Goal: Task Accomplishment & Management: Complete application form

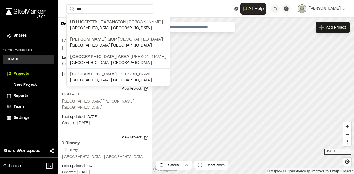
type input "***"
click at [121, 20] on span "LBJ Hospital Expansion" at bounding box center [98, 22] width 56 height 4
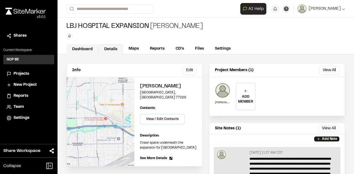
click at [70, 45] on link "Dashboard" at bounding box center [82, 49] width 32 height 11
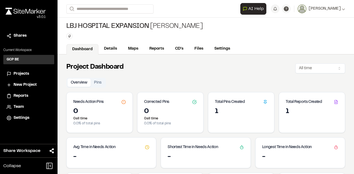
click at [233, 115] on div "1" at bounding box center [241, 112] width 53 height 9
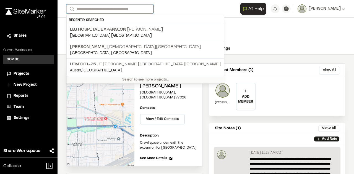
click at [112, 9] on input "Search" at bounding box center [109, 8] width 87 height 9
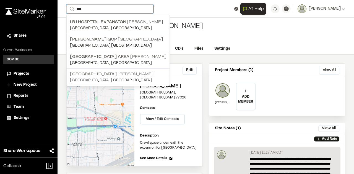
type input "***"
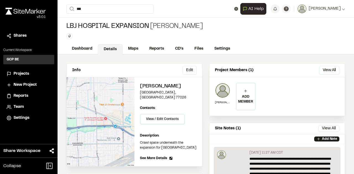
click at [113, 73] on p "LBJ Hospital [PERSON_NAME]" at bounding box center [118, 74] width 96 height 7
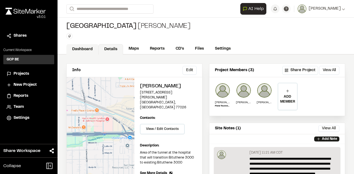
click at [79, 46] on link "Dashboard" at bounding box center [82, 49] width 32 height 11
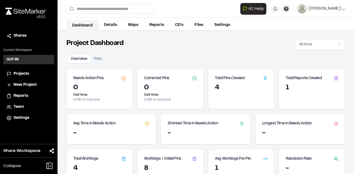
scroll to position [54, 0]
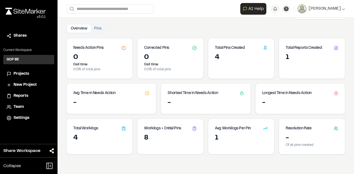
click at [229, 56] on div "4" at bounding box center [241, 57] width 53 height 9
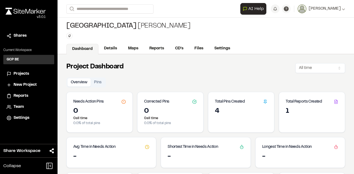
scroll to position [0, 0]
click at [152, 49] on link "Reports" at bounding box center [157, 49] width 26 height 11
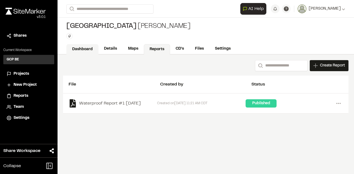
click at [84, 49] on link "Dashboard" at bounding box center [82, 49] width 32 height 11
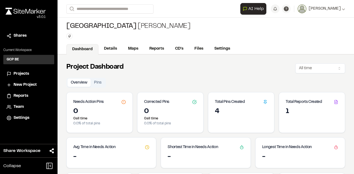
click at [216, 109] on div "4" at bounding box center [241, 112] width 53 height 9
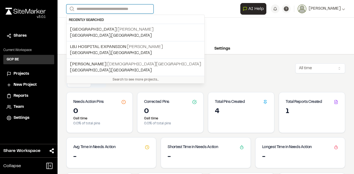
click at [125, 11] on input "Search" at bounding box center [109, 8] width 87 height 9
click at [131, 8] on input "Search" at bounding box center [109, 8] width 87 height 9
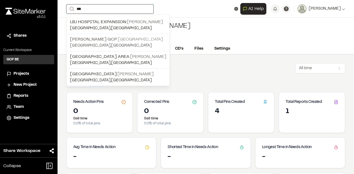
type input "***"
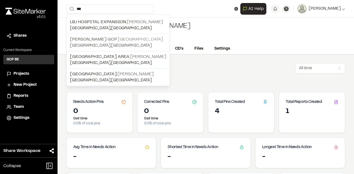
click at [119, 37] on p "[PERSON_NAME] GCP [GEOGRAPHIC_DATA]" at bounding box center [118, 39] width 96 height 7
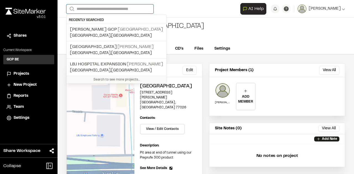
click at [111, 10] on input "Search" at bounding box center [109, 8] width 87 height 9
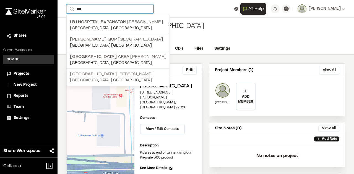
type input "***"
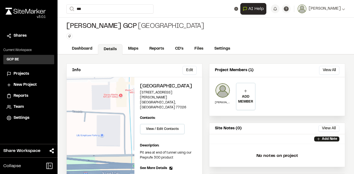
click at [106, 71] on p "LBJ Hospital [PERSON_NAME]" at bounding box center [118, 74] width 96 height 7
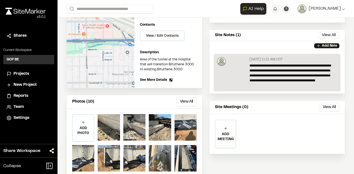
scroll to position [94, 0]
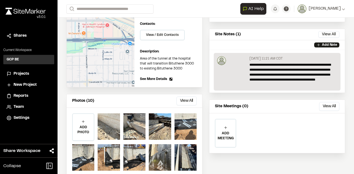
click at [115, 122] on div at bounding box center [109, 127] width 22 height 27
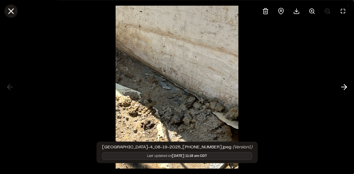
click at [11, 11] on line at bounding box center [11, 11] width 5 height 5
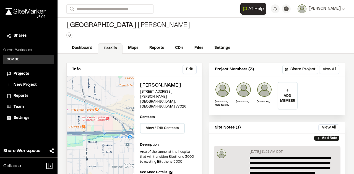
scroll to position [0, 0]
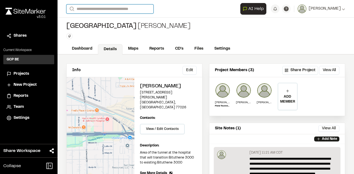
click at [93, 6] on input "Search" at bounding box center [109, 8] width 87 height 9
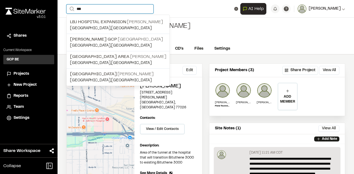
type input "***"
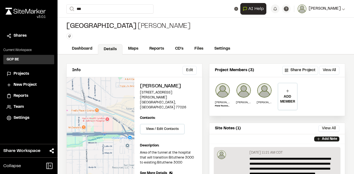
click at [336, 11] on span "[PERSON_NAME]" at bounding box center [325, 9] width 32 height 6
click at [335, 11] on span "[PERSON_NAME]" at bounding box center [325, 9] width 32 height 6
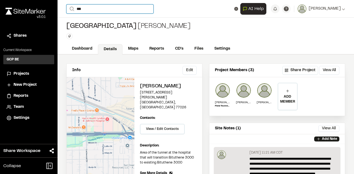
click at [124, 11] on input "***" at bounding box center [109, 8] width 87 height 9
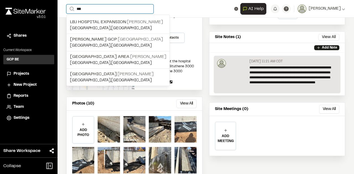
scroll to position [94, 0]
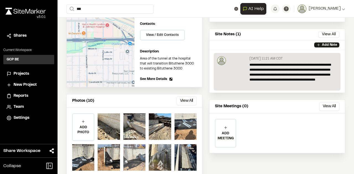
click at [131, 145] on div at bounding box center [134, 158] width 22 height 27
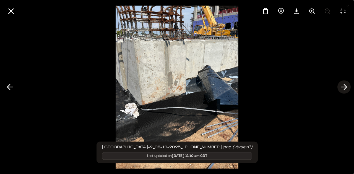
click at [343, 87] on line at bounding box center [343, 87] width 5 height 0
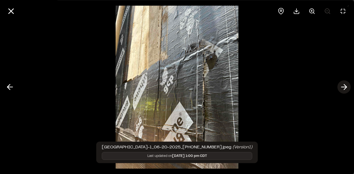
click at [343, 85] on icon at bounding box center [344, 87] width 9 height 9
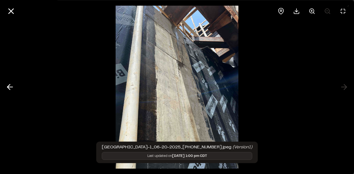
click at [344, 85] on div at bounding box center [177, 87] width 354 height 174
click at [9, 88] on icon at bounding box center [10, 87] width 9 height 9
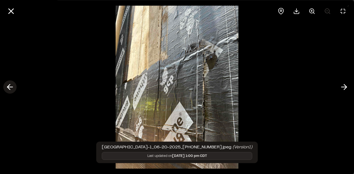
click at [9, 88] on icon at bounding box center [10, 87] width 9 height 9
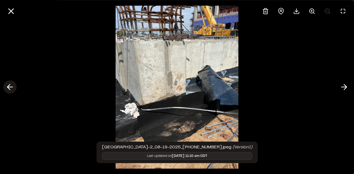
click at [9, 88] on icon at bounding box center [10, 87] width 9 height 9
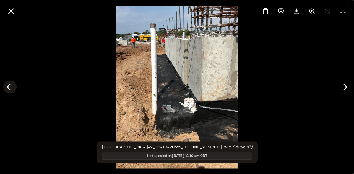
click at [9, 88] on icon at bounding box center [10, 87] width 9 height 9
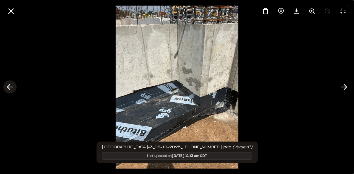
click at [9, 88] on icon at bounding box center [10, 87] width 9 height 9
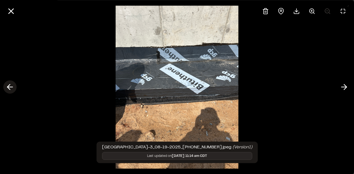
click at [7, 88] on icon at bounding box center [10, 87] width 9 height 9
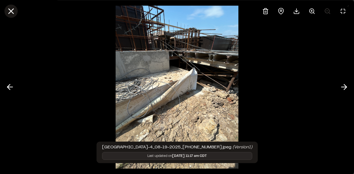
click at [12, 13] on line at bounding box center [11, 11] width 5 height 5
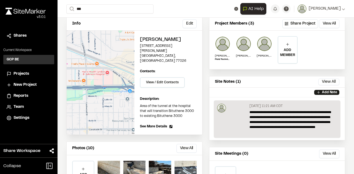
scroll to position [0, 0]
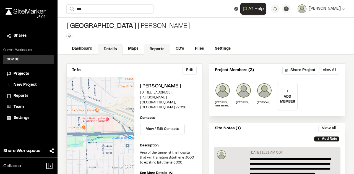
click at [155, 48] on link "Reports" at bounding box center [157, 49] width 26 height 11
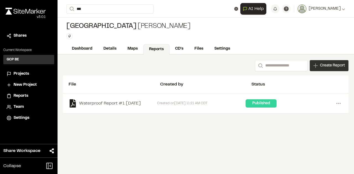
click at [331, 64] on span "Create Report" at bounding box center [332, 66] width 25 height 6
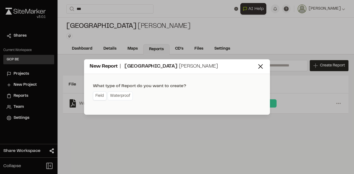
click at [101, 96] on link "Field" at bounding box center [100, 96] width 14 height 9
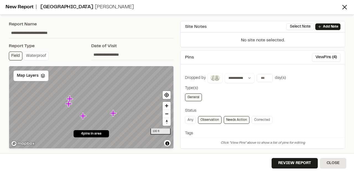
click at [215, 80] on img at bounding box center [216, 78] width 7 height 7
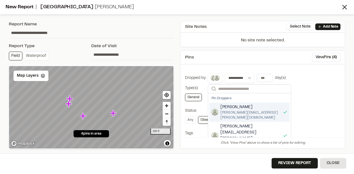
click at [225, 108] on span "[PERSON_NAME]" at bounding box center [250, 108] width 60 height 6
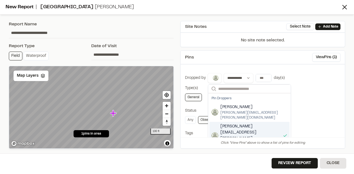
click at [228, 124] on span "[PERSON_NAME][EMAIL_ADDRESS][PERSON_NAME][DOMAIN_NAME]" at bounding box center [250, 136] width 60 height 24
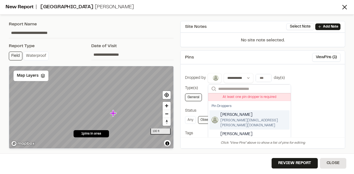
click at [229, 113] on span "[PERSON_NAME]" at bounding box center [253, 115] width 67 height 6
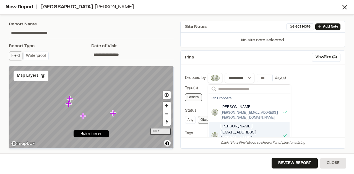
click at [226, 124] on span "[PERSON_NAME][EMAIL_ADDRESS][PERSON_NAME][DOMAIN_NAME]" at bounding box center [250, 136] width 60 height 24
click at [103, 54] on input "**********" at bounding box center [132, 54] width 82 height 11
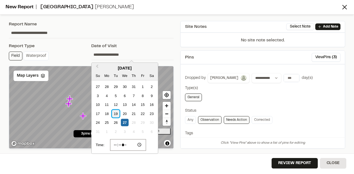
click at [115, 112] on div "19" at bounding box center [115, 113] width 7 height 7
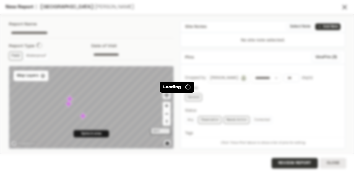
type input "**********"
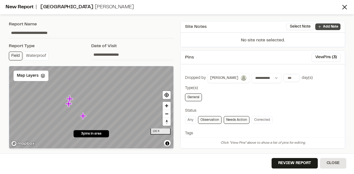
click at [328, 26] on p "Add Note" at bounding box center [330, 26] width 15 height 5
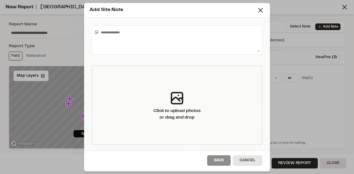
click at [137, 37] on textarea at bounding box center [179, 40] width 161 height 24
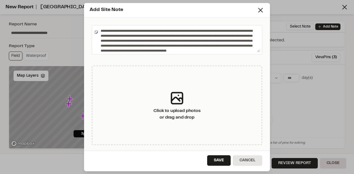
scroll to position [7, 0]
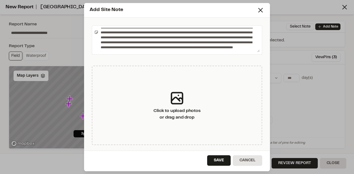
click at [175, 50] on textarea "**********" at bounding box center [178, 40] width 161 height 24
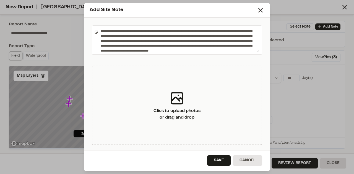
scroll to position [17, 0]
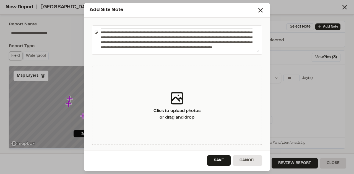
click at [170, 49] on textarea "**********" at bounding box center [178, 40] width 161 height 24
type textarea "**********"
click at [220, 163] on button "Save" at bounding box center [219, 161] width 24 height 11
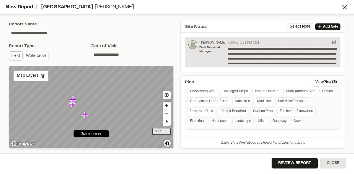
scroll to position [161, 0]
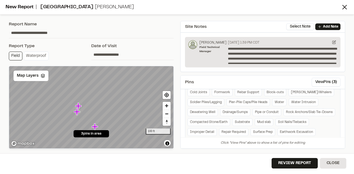
click at [95, 127] on icon "Map marker" at bounding box center [95, 127] width 6 height 6
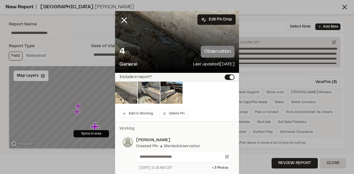
click at [120, 95] on img at bounding box center [126, 93] width 22 height 22
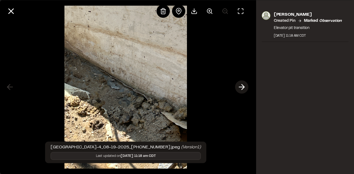
click at [238, 87] on icon at bounding box center [241, 87] width 9 height 9
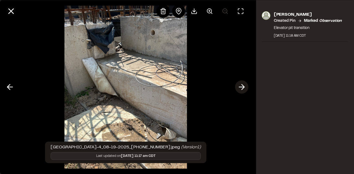
click at [238, 87] on icon at bounding box center [241, 87] width 9 height 9
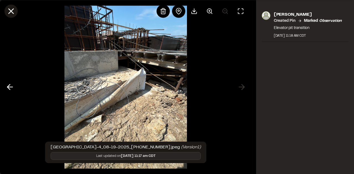
click at [12, 9] on icon at bounding box center [10, 10] width 9 height 9
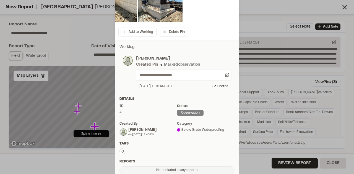
scroll to position [79, 0]
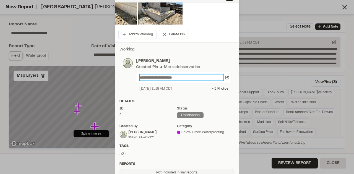
click at [198, 80] on p "**********" at bounding box center [182, 78] width 84 height 6
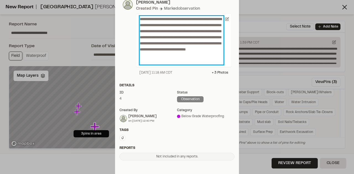
scroll to position [177, 0]
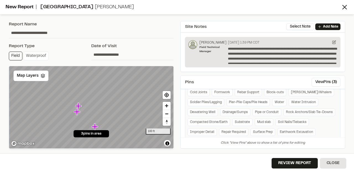
click at [77, 114] on icon "Map marker" at bounding box center [77, 112] width 6 height 6
click at [95, 126] on icon "Map marker" at bounding box center [95, 127] width 6 height 6
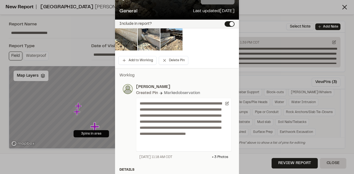
scroll to position [28, 0]
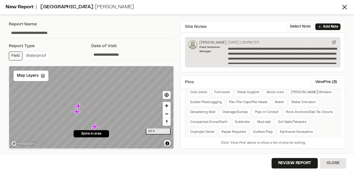
click at [78, 108] on icon "Map marker" at bounding box center [78, 106] width 6 height 6
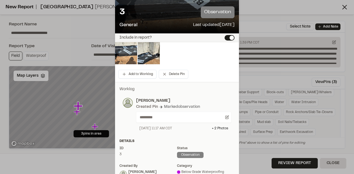
scroll to position [24, 0]
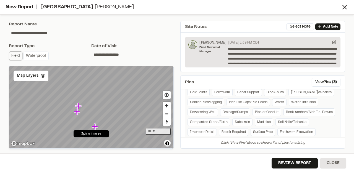
click at [76, 113] on icon "Map marker" at bounding box center [77, 112] width 6 height 6
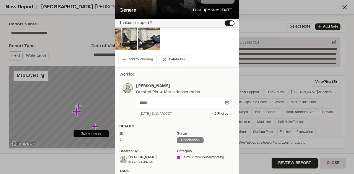
scroll to position [55, 0]
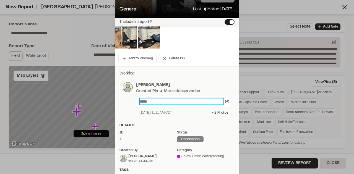
click at [161, 103] on p "*****" at bounding box center [182, 102] width 84 height 6
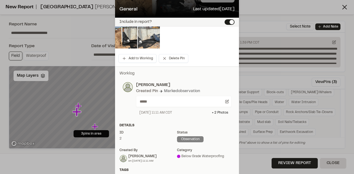
click at [146, 43] on img at bounding box center [149, 38] width 22 height 22
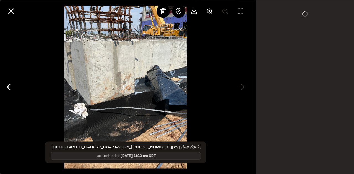
scroll to position [0, 0]
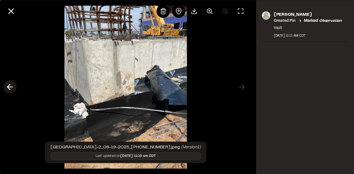
click at [12, 88] on icon at bounding box center [10, 87] width 9 height 9
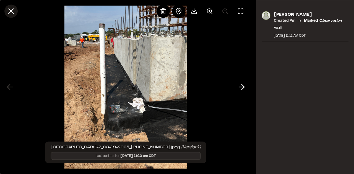
click at [9, 12] on line at bounding box center [11, 11] width 5 height 5
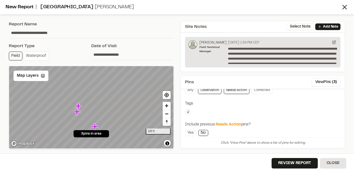
scroll to position [138, 0]
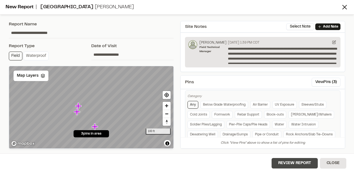
click at [288, 164] on button "Review Report" at bounding box center [295, 163] width 46 height 11
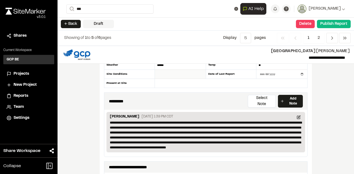
scroll to position [28, 0]
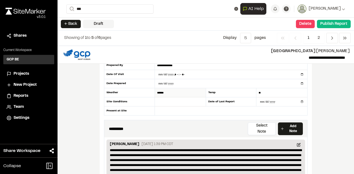
click at [165, 93] on input "******" at bounding box center [180, 92] width 51 height 9
drag, startPoint x: 167, startPoint y: 90, endPoint x: 146, endPoint y: 88, distance: 20.8
click at [146, 88] on div "**********" at bounding box center [206, 84] width 204 height 64
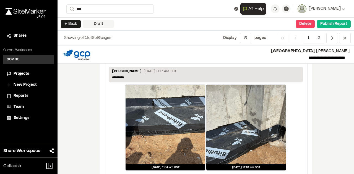
scroll to position [911, 0]
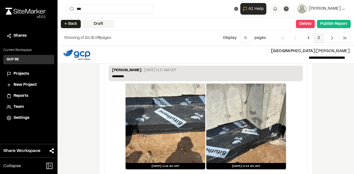
type input "**********"
click at [321, 38] on span "2" at bounding box center [318, 38] width 11 height 11
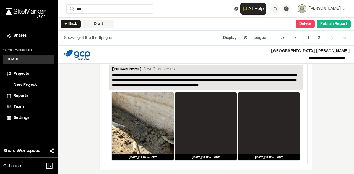
scroll to position [81, 0]
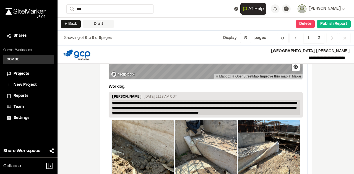
click at [208, 113] on p "**********" at bounding box center [206, 108] width 188 height 15
click at [211, 112] on p "**********" at bounding box center [206, 108] width 188 height 15
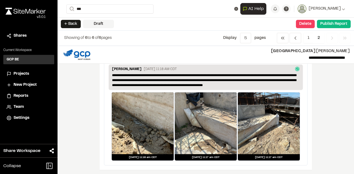
scroll to position [0, 0]
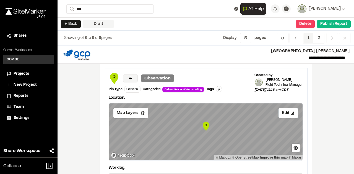
click at [309, 38] on span "1" at bounding box center [308, 38] width 10 height 11
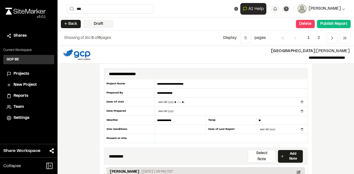
click at [344, 8] on icon at bounding box center [343, 8] width 3 height 3
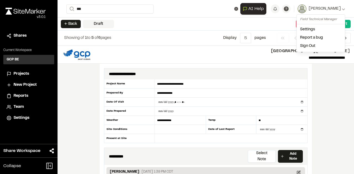
click at [323, 81] on div "**********" at bounding box center [206, 110] width 296 height 129
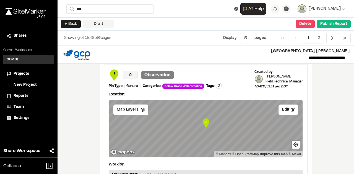
scroll to position [581, 0]
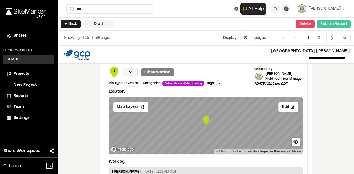
click at [334, 23] on button "Publish Report" at bounding box center [334, 24] width 34 height 8
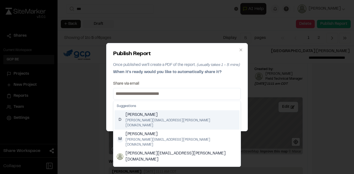
click at [139, 93] on input at bounding box center [176, 94] width 125 height 9
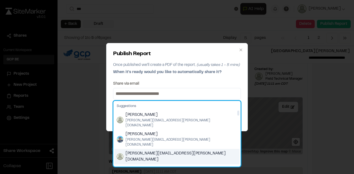
click at [145, 151] on span "[PERSON_NAME][EMAIL_ADDRESS][PERSON_NAME][DOMAIN_NAME]" at bounding box center [182, 157] width 112 height 12
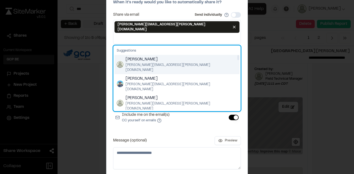
click at [135, 57] on span "[PERSON_NAME]" at bounding box center [182, 60] width 112 height 6
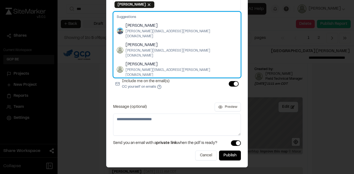
scroll to position [35, 0]
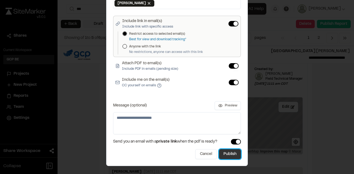
click at [230, 151] on button "Publish" at bounding box center [230, 155] width 22 height 10
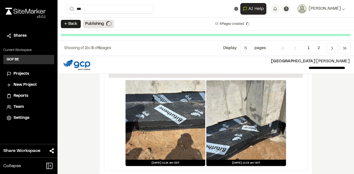
scroll to position [917, 0]
